Goal: Check status: Check status

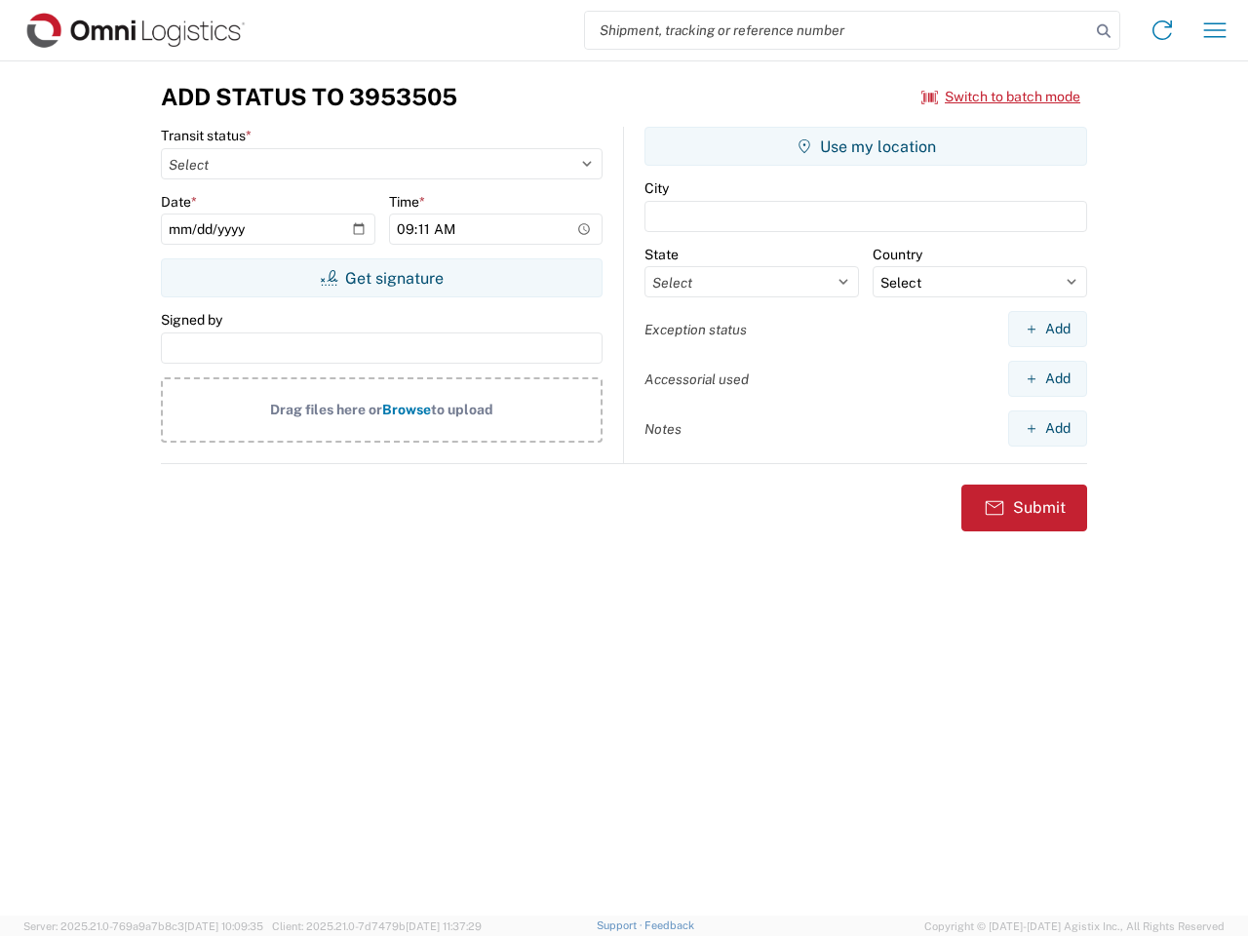
click at [838, 30] on input "search" at bounding box center [837, 30] width 505 height 37
click at [1104, 31] on icon at bounding box center [1103, 31] width 27 height 27
click at [1162, 30] on icon at bounding box center [1162, 30] width 31 height 31
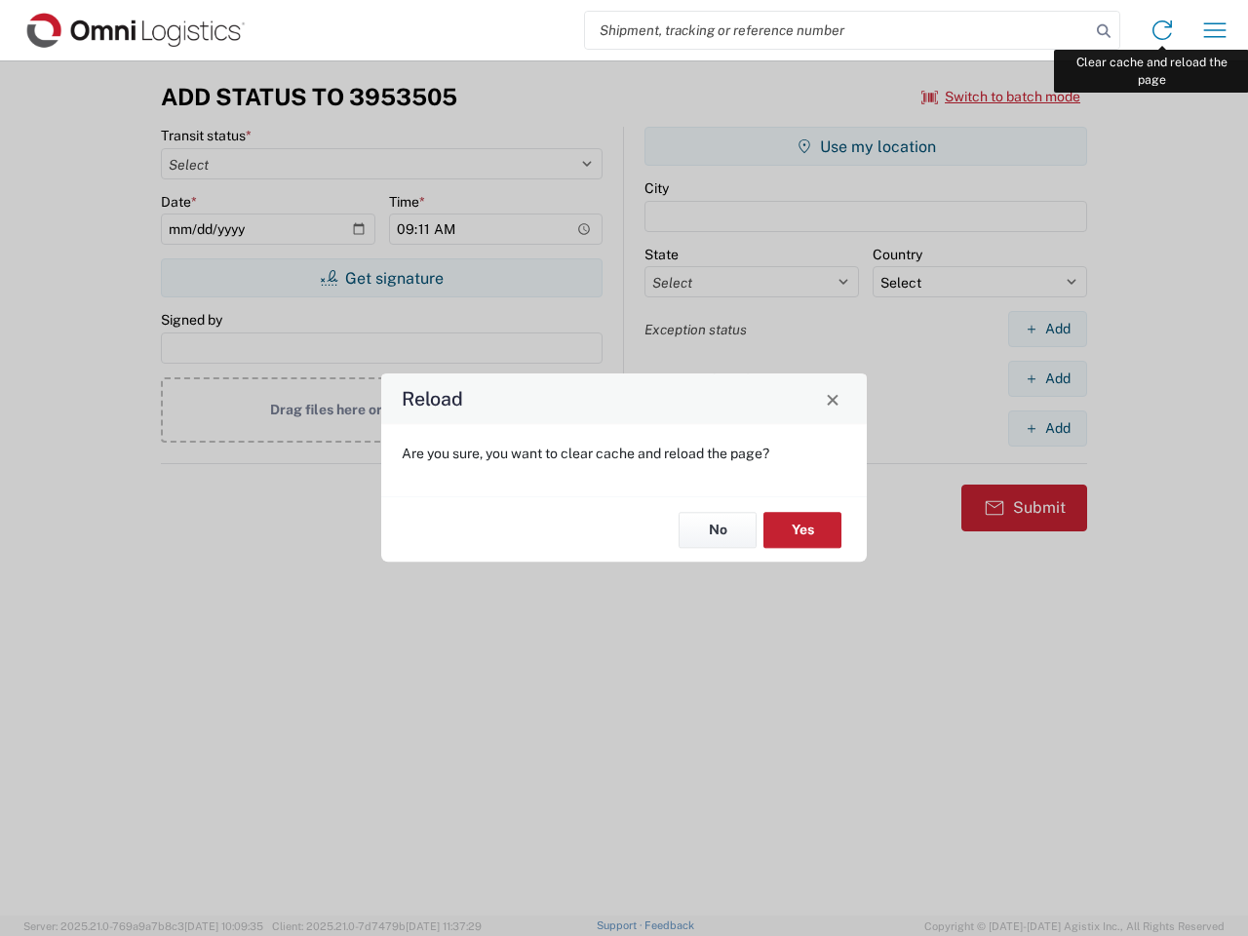
click at [1215, 30] on div "Reload Are you sure, you want to clear cache and reload the page? No Yes" at bounding box center [624, 468] width 1248 height 936
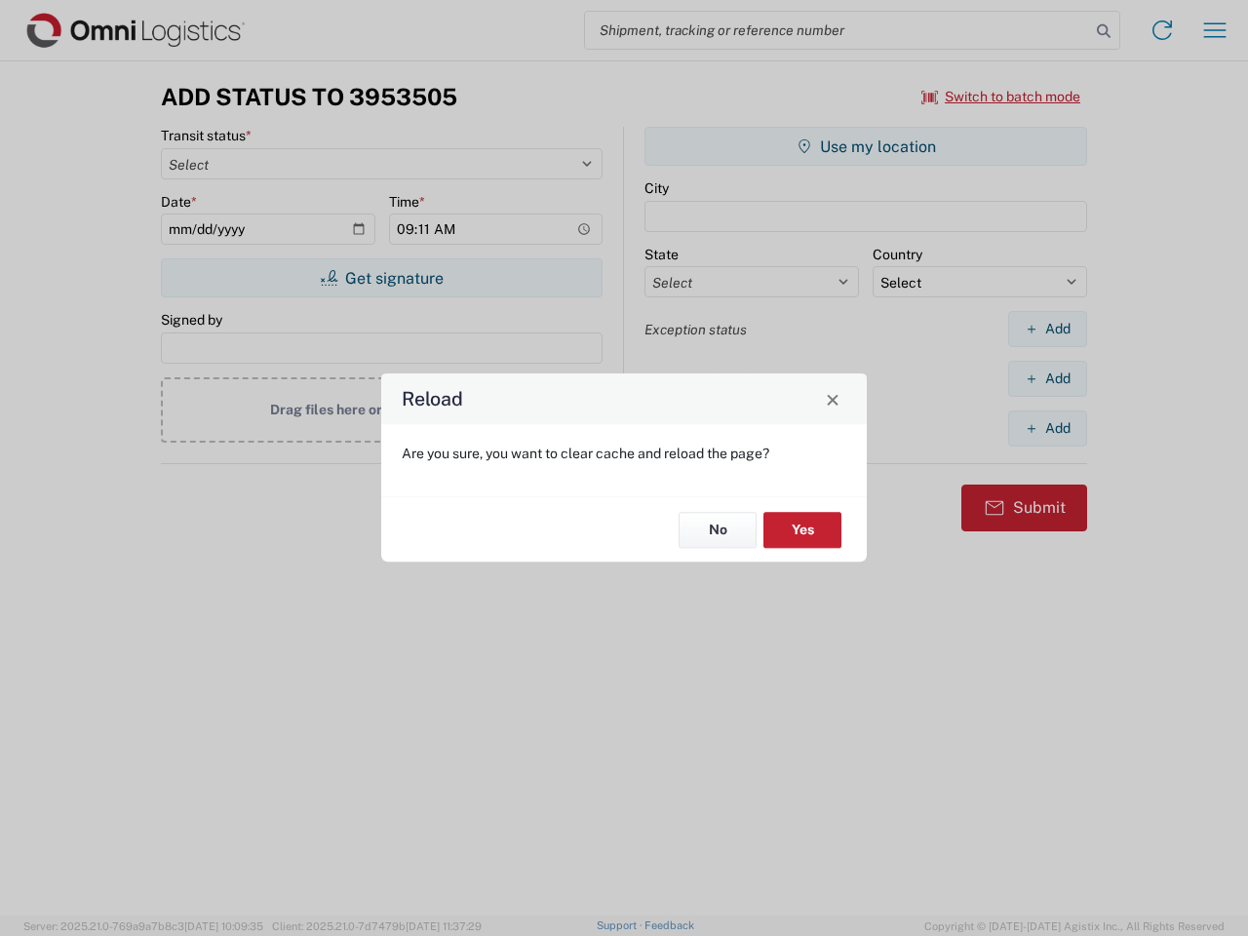
click at [1002, 97] on div "Reload Are you sure, you want to clear cache and reload the page? No Yes" at bounding box center [624, 468] width 1248 height 936
click at [381, 278] on div "Reload Are you sure, you want to clear cache and reload the page? No Yes" at bounding box center [624, 468] width 1248 height 936
click at [866, 146] on div "Reload Are you sure, you want to clear cache and reload the page? No Yes" at bounding box center [624, 468] width 1248 height 936
click at [1047, 329] on div "Reload Are you sure, you want to clear cache and reload the page? No Yes" at bounding box center [624, 468] width 1248 height 936
click at [1047, 378] on div "Reload Are you sure, you want to clear cache and reload the page? No Yes" at bounding box center [624, 468] width 1248 height 936
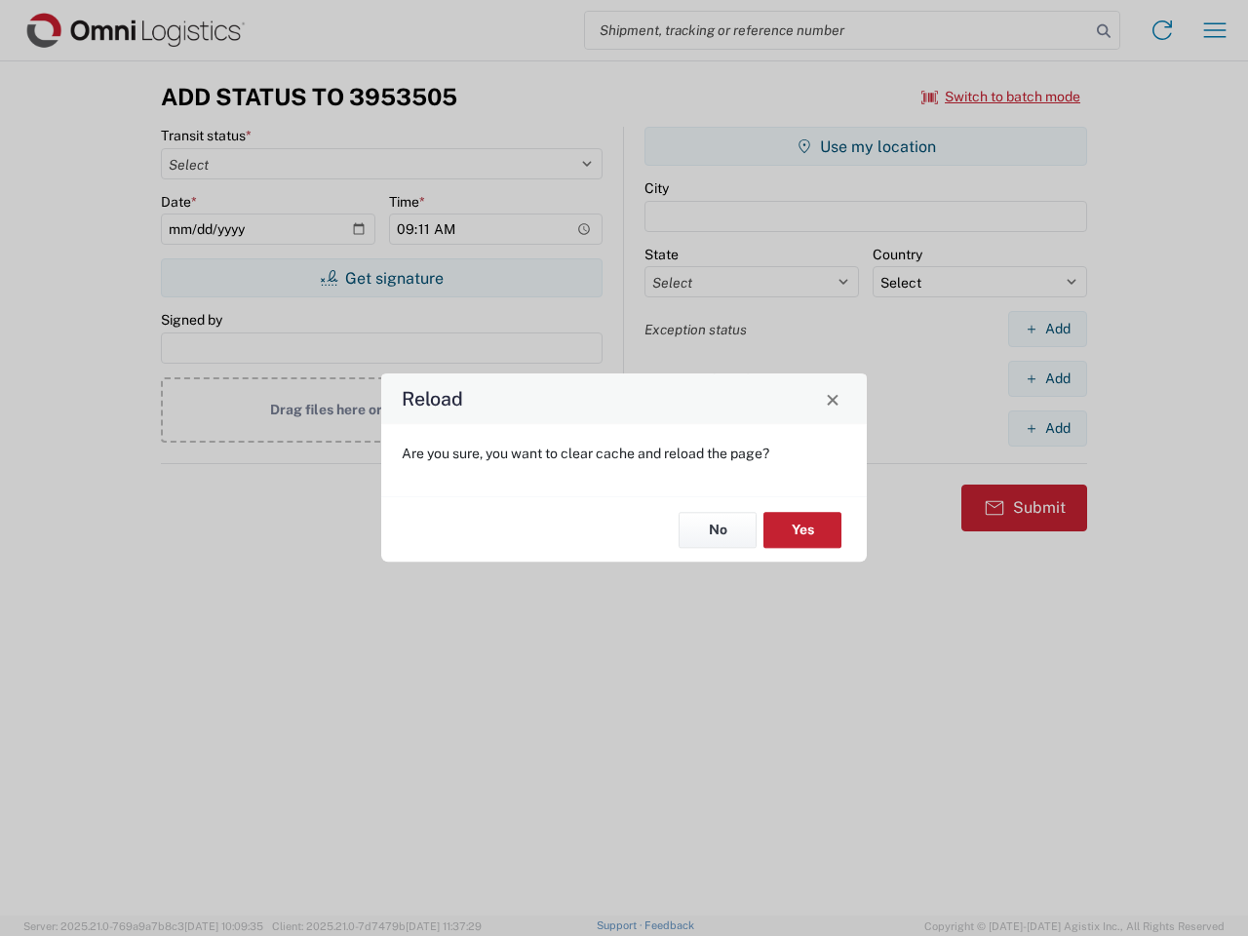
click at [1047, 428] on div "Reload Are you sure, you want to clear cache and reload the page? No Yes" at bounding box center [624, 468] width 1248 height 936
